Goal: Information Seeking & Learning: Learn about a topic

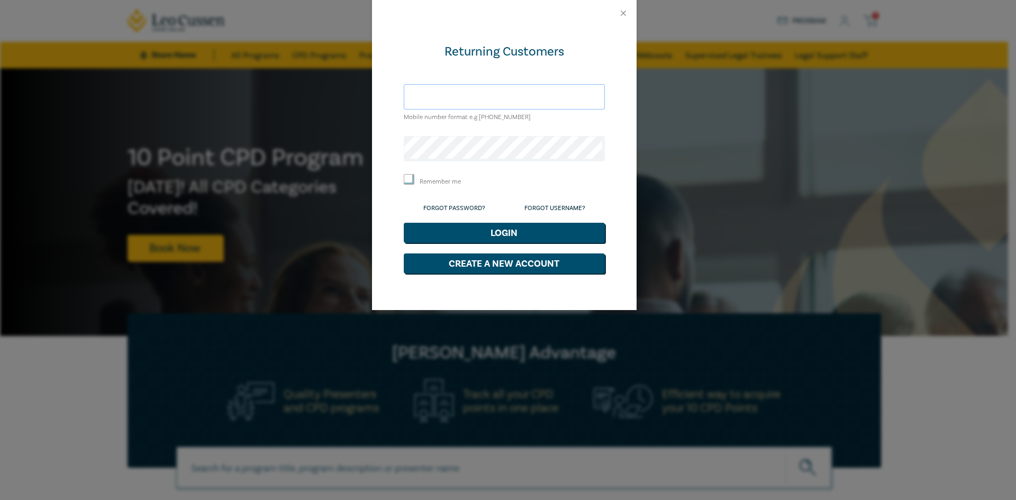
click at [475, 99] on input "text" at bounding box center [504, 96] width 201 height 25
type input "[EMAIL_ADDRESS][DOMAIN_NAME]"
click at [404, 223] on button "Login" at bounding box center [504, 233] width 201 height 20
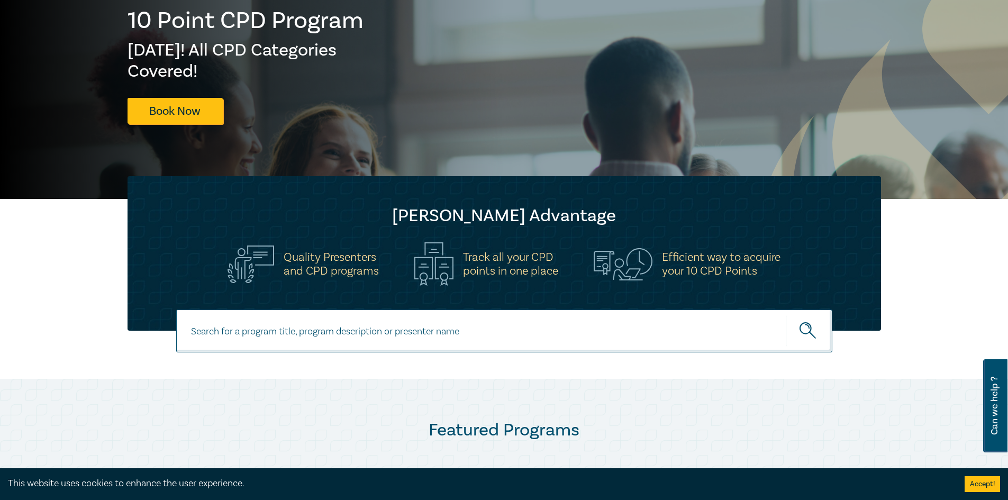
scroll to position [106, 0]
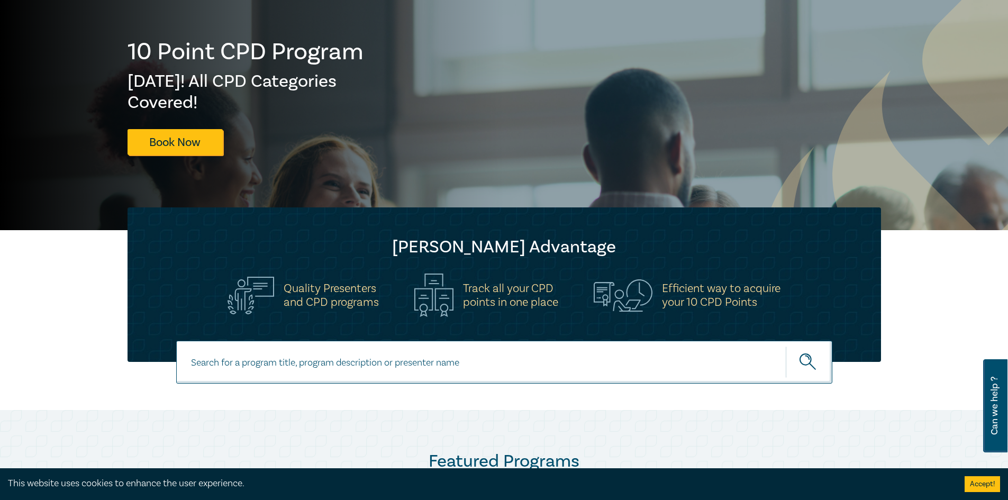
drag, startPoint x: 313, startPoint y: 375, endPoint x: 328, endPoint y: 368, distance: 16.3
click at [313, 375] on input at bounding box center [504, 362] width 656 height 43
type input "wellbeing"
click at [786, 346] on button "submit" at bounding box center [809, 362] width 47 height 32
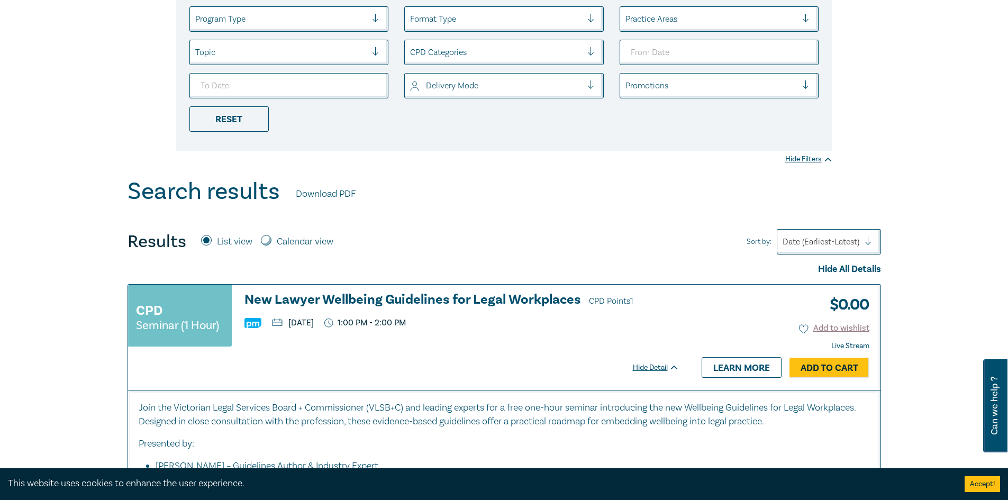
scroll to position [265, 0]
